Goal: Information Seeking & Learning: Learn about a topic

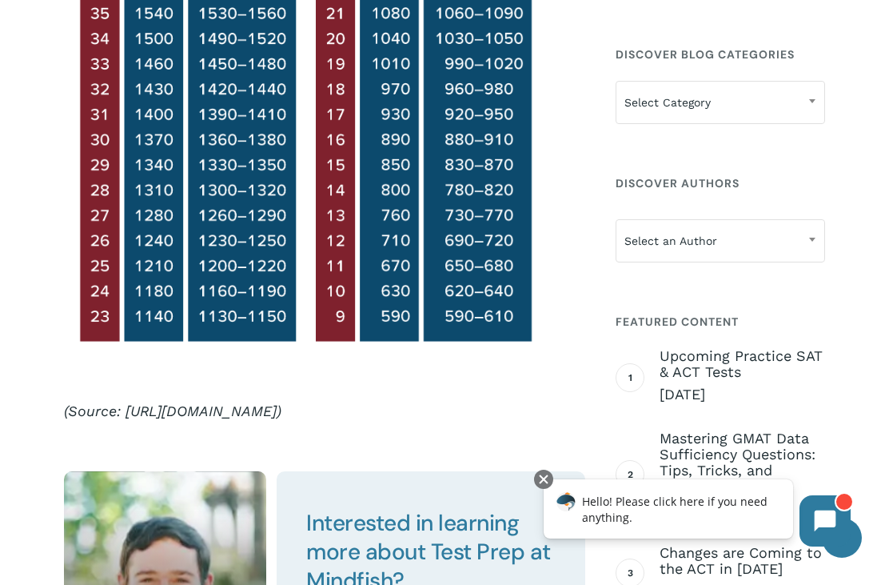
scroll to position [1998, 0]
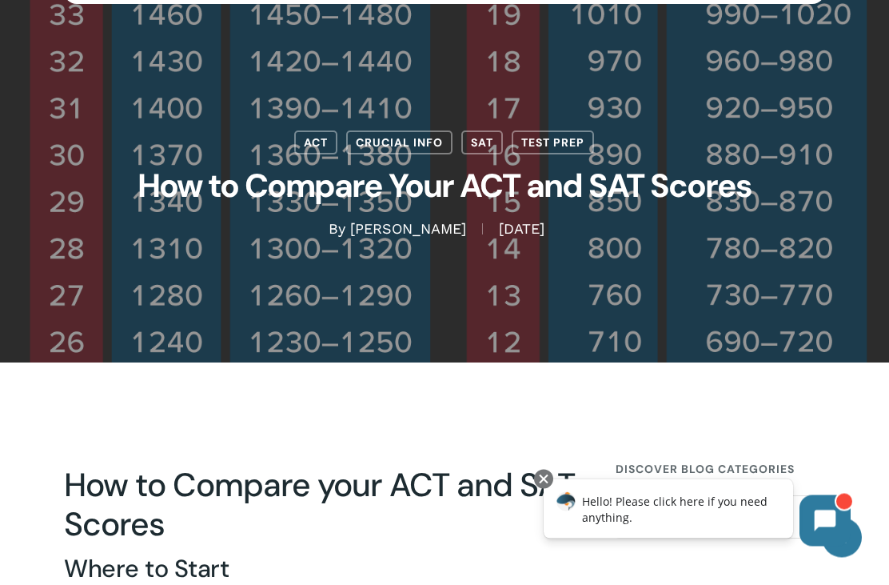
click at [788, 135] on div "ACT Crucial Info SAT Test Prep How to Compare Your ACT and SAT Scores By Austin…" at bounding box center [444, 143] width 761 height 192
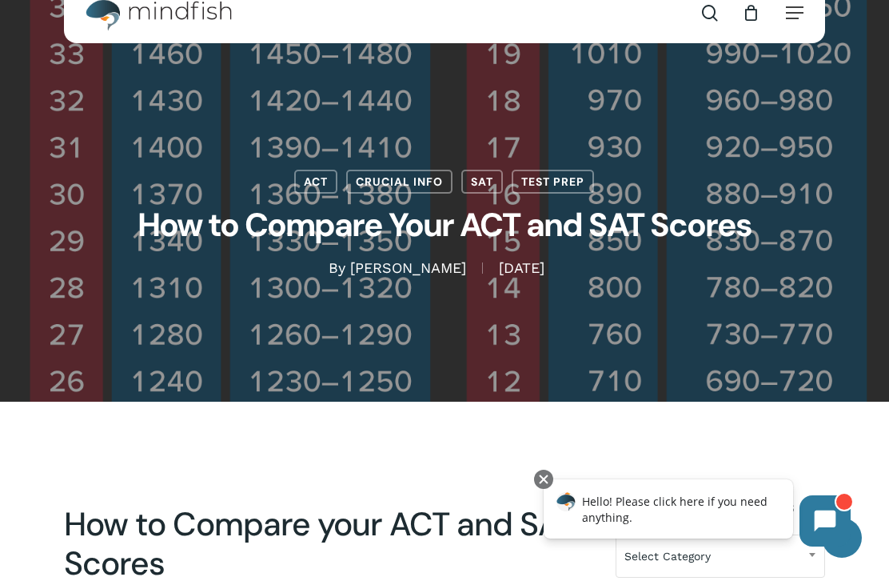
scroll to position [0, 0]
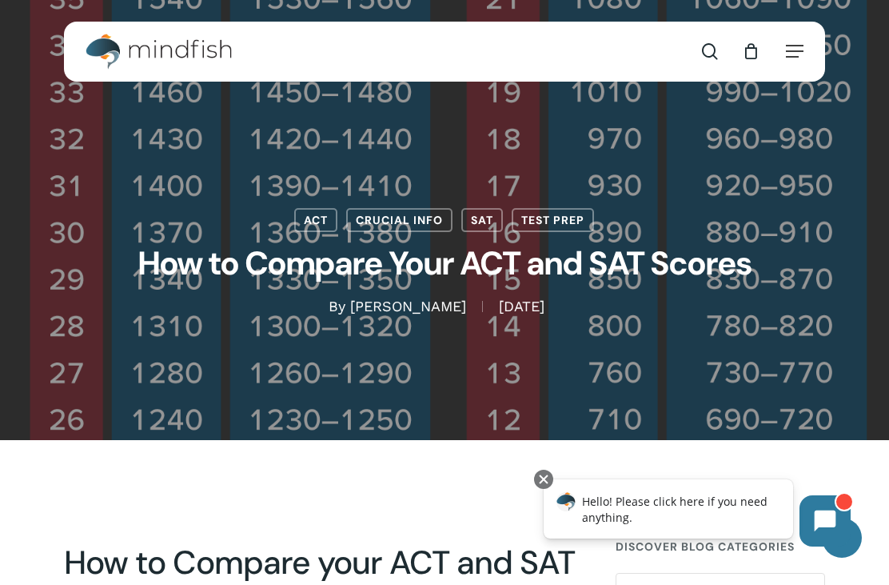
click at [481, 218] on link "SAT" at bounding box center [482, 220] width 42 height 24
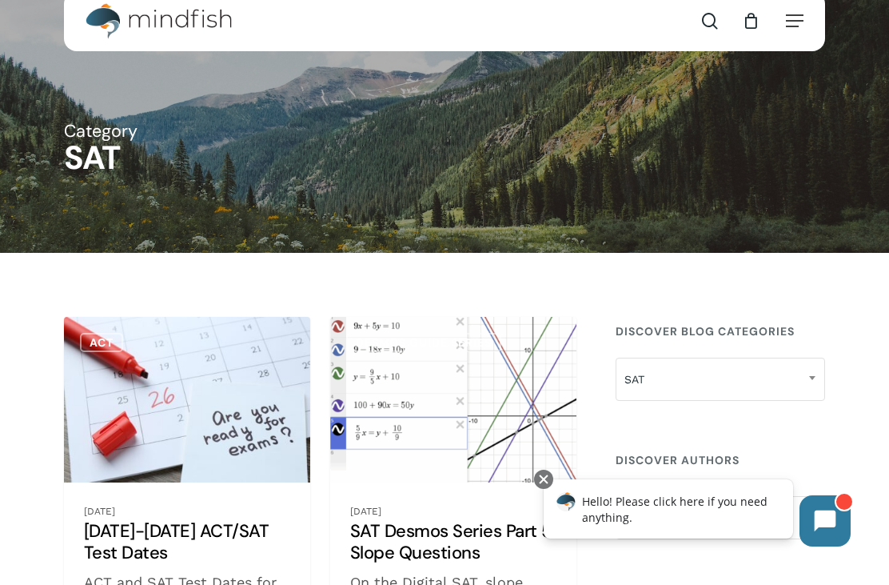
scroll to position [25, 0]
